Goal: Task Accomplishment & Management: Use online tool/utility

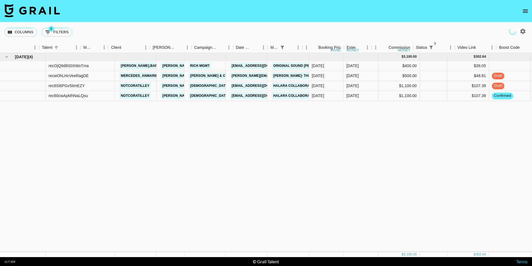
scroll to position [0, 76]
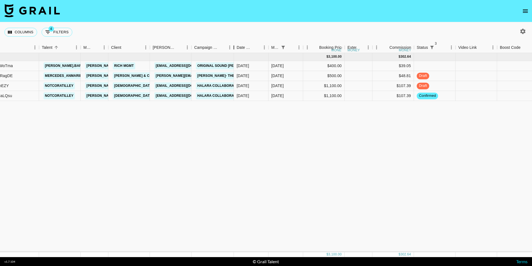
drag, startPoint x: 233, startPoint y: 48, endPoint x: 261, endPoint y: 49, distance: 28.5
click at [237, 49] on div "Campaign (Type)" at bounding box center [233, 47] width 7 height 11
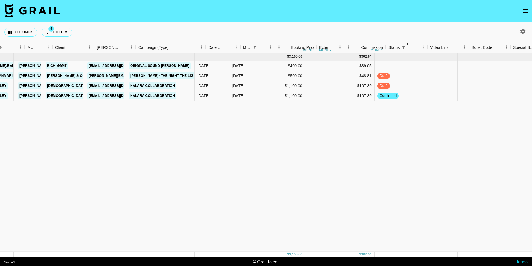
scroll to position [0, 145]
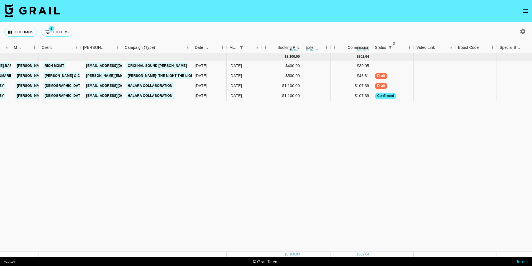
click at [441, 75] on div at bounding box center [434, 76] width 42 height 10
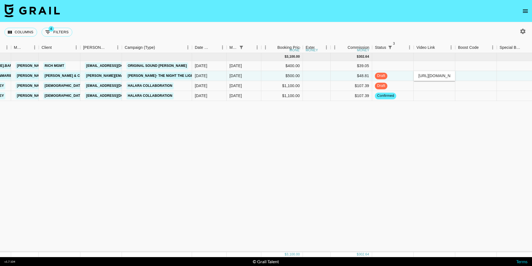
type input "[URL][DOMAIN_NAME]"
click at [471, 78] on div at bounding box center [476, 76] width 42 height 10
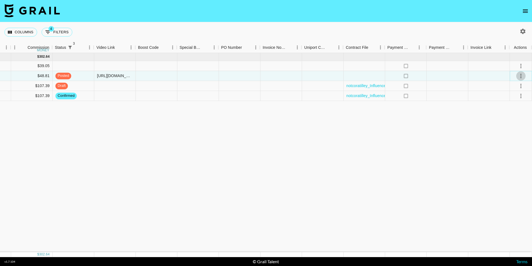
click at [522, 77] on icon "select merge strategy" at bounding box center [520, 76] width 7 height 7
click at [516, 130] on div "Approve" at bounding box center [508, 127] width 17 height 7
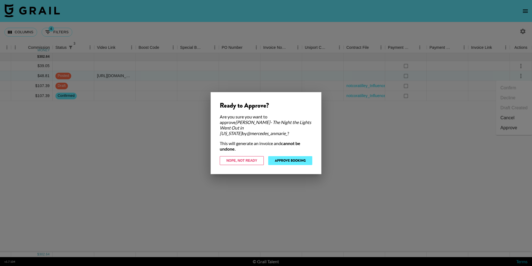
click at [306, 156] on button "Approve Booking" at bounding box center [290, 160] width 44 height 9
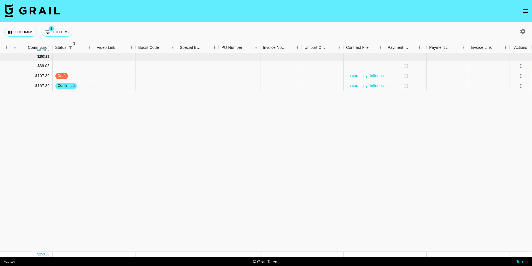
click at [518, 67] on icon "select merge strategy" at bounding box center [520, 66] width 7 height 7
click at [509, 87] on li "Decline" at bounding box center [514, 88] width 36 height 10
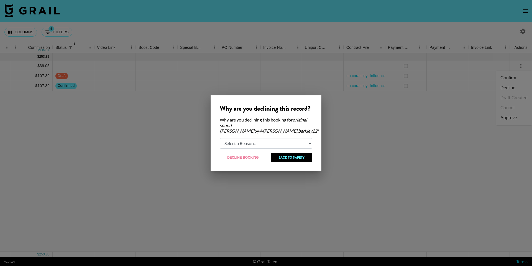
select select "creator_decline"
click at [246, 155] on button "Decline Booking" at bounding box center [243, 157] width 47 height 9
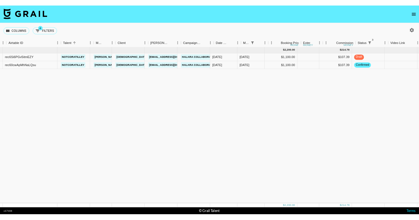
scroll to position [0, 38]
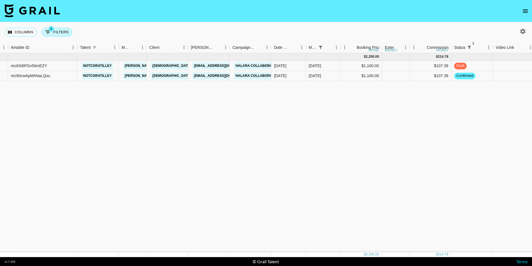
click at [58, 30] on button "4 Filters" at bounding box center [57, 32] width 31 height 9
select select "status"
select select "not"
select select "cancelled"
select select "status"
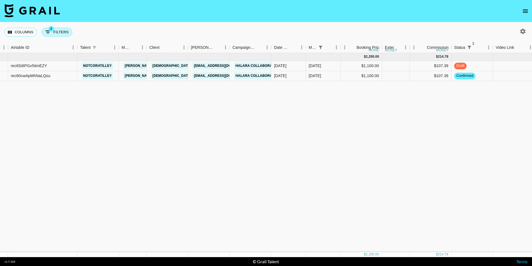
select select "not"
select select "declined"
select select "status"
select select "not"
select select "approved"
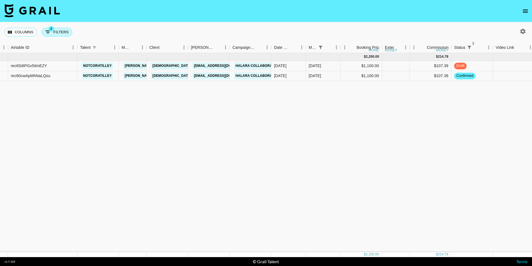
select select "monthDue2"
select select "[DATE]"
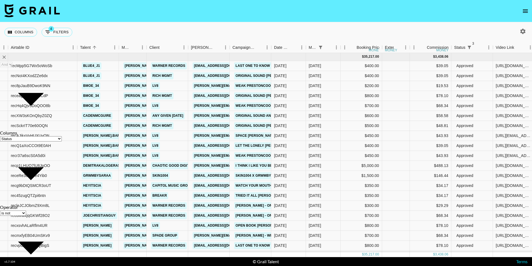
select select "not"
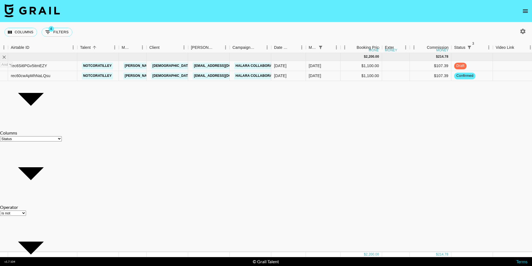
click at [137, 20] on nav at bounding box center [266, 11] width 532 height 22
